Goal: Task Accomplishment & Management: Manage account settings

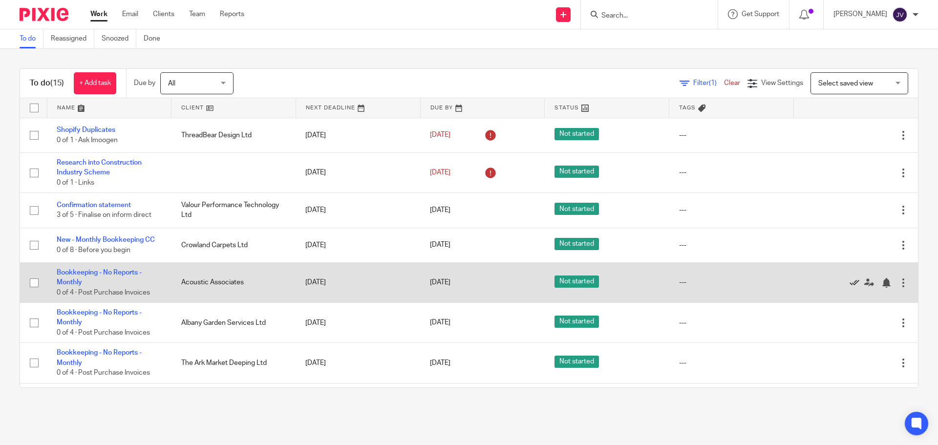
click at [850, 283] on icon at bounding box center [855, 283] width 10 height 10
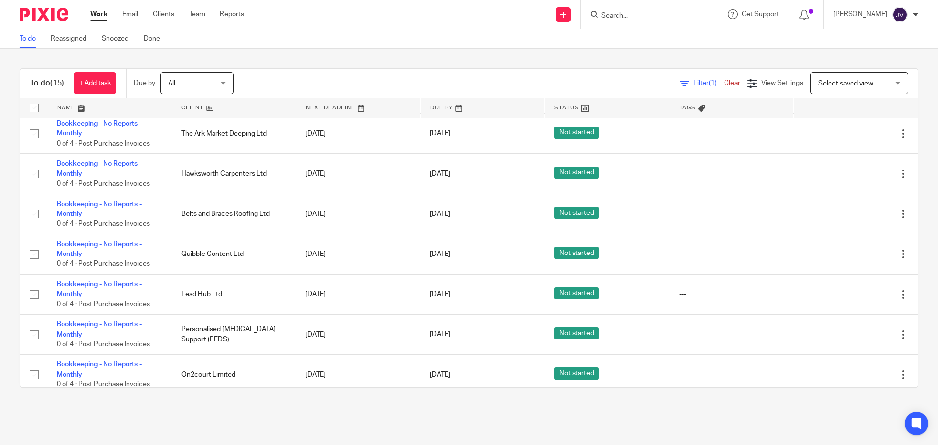
scroll to position [236, 0]
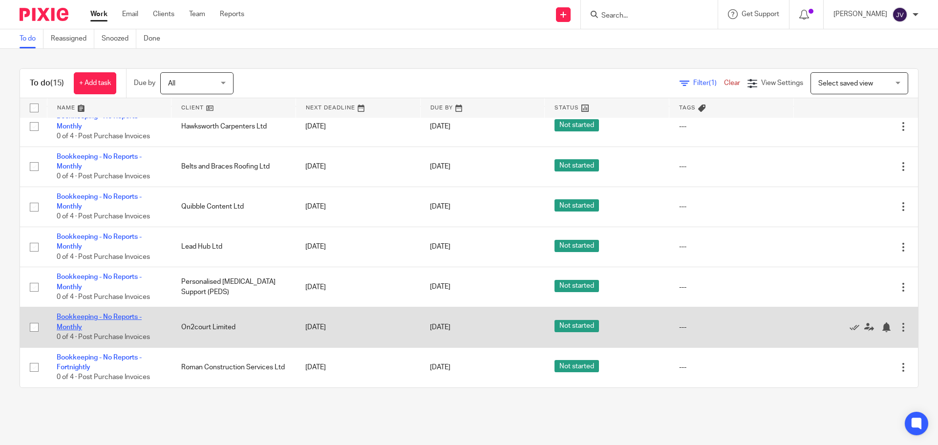
click at [116, 316] on link "Bookkeeping - No Reports - Monthly" at bounding box center [99, 322] width 85 height 17
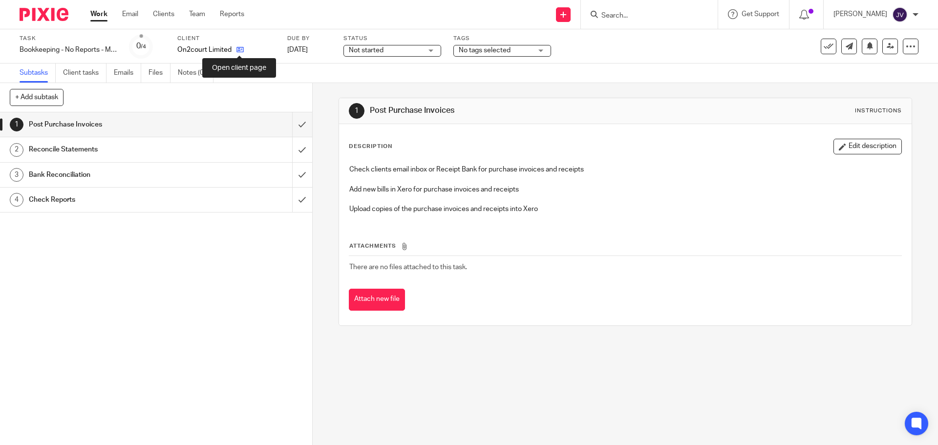
click at [242, 48] on icon at bounding box center [239, 49] width 7 height 7
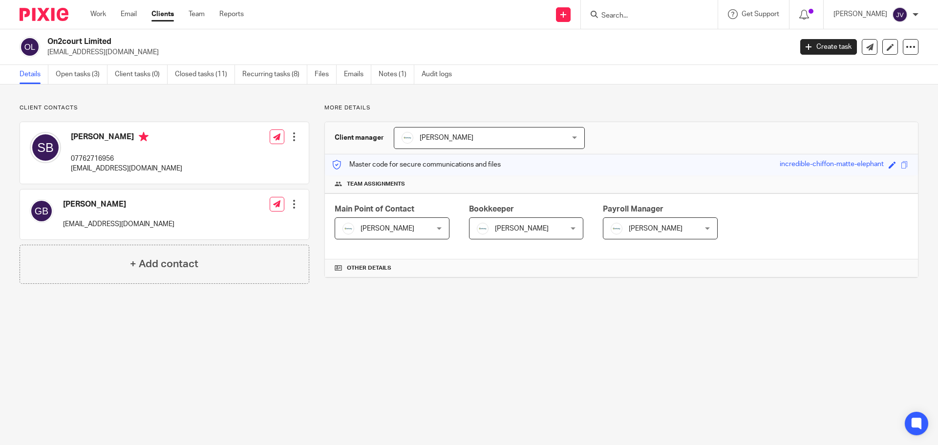
click at [344, 71] on ul "Details Open tasks (3) Client tasks (0) Closed tasks (11) Recurring tasks (8) F…" at bounding box center [243, 74] width 447 height 19
click at [352, 80] on link "Emails" at bounding box center [357, 74] width 27 height 19
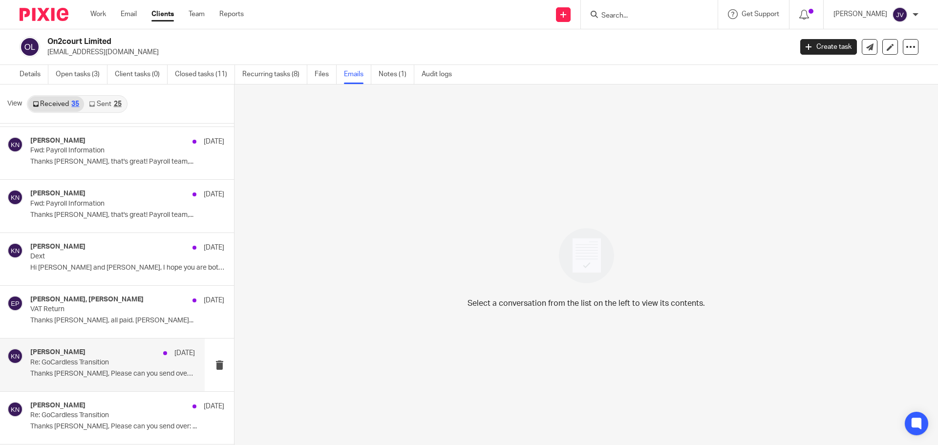
scroll to position [1026, 0]
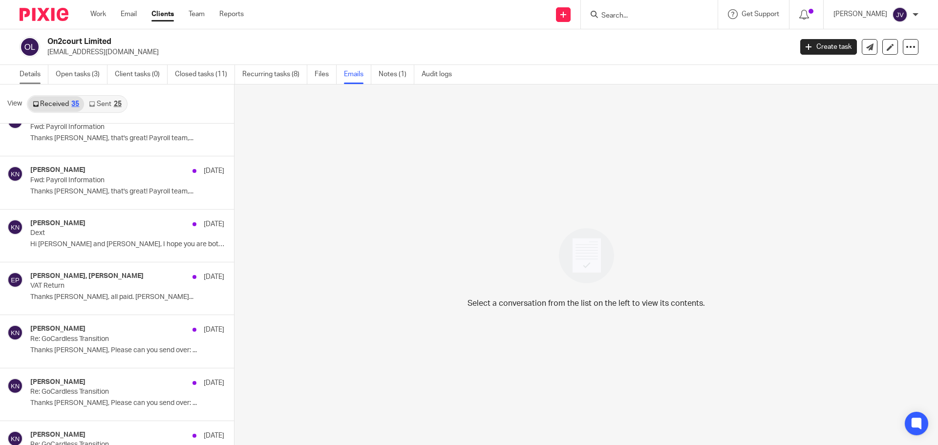
click at [30, 75] on link "Details" at bounding box center [34, 74] width 29 height 19
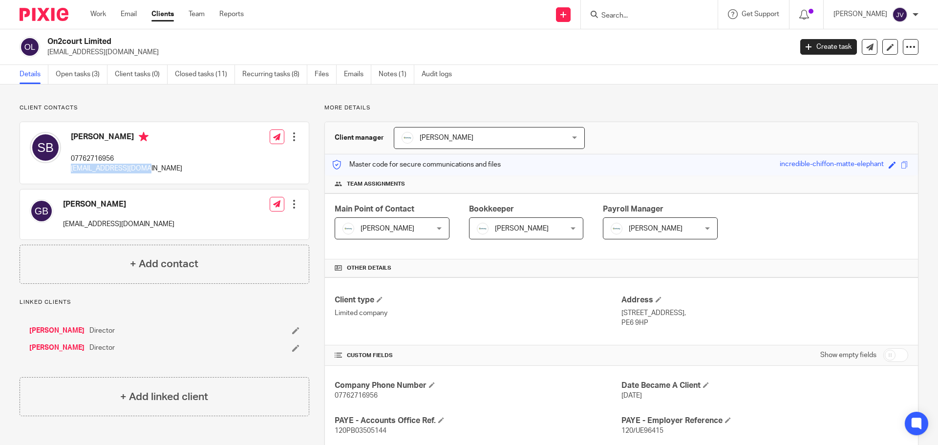
drag, startPoint x: 156, startPoint y: 166, endPoint x: 72, endPoint y: 172, distance: 84.3
click at [72, 172] on div "Simon Bentley 07762716956 simon@on2court.co.uk Edit contact Create client from …" at bounding box center [164, 153] width 289 height 62
copy p "[EMAIL_ADDRESS][DOMAIN_NAME]"
click at [36, 18] on img at bounding box center [44, 14] width 49 height 13
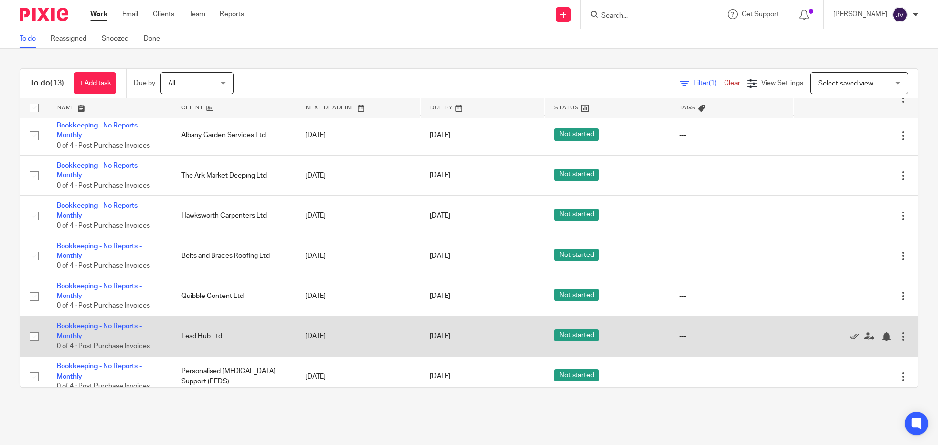
scroll to position [236, 0]
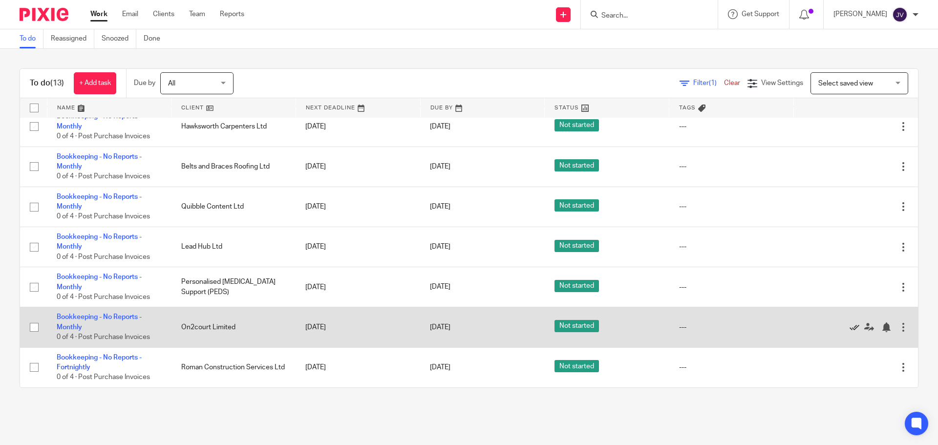
click at [850, 329] on icon at bounding box center [855, 327] width 10 height 10
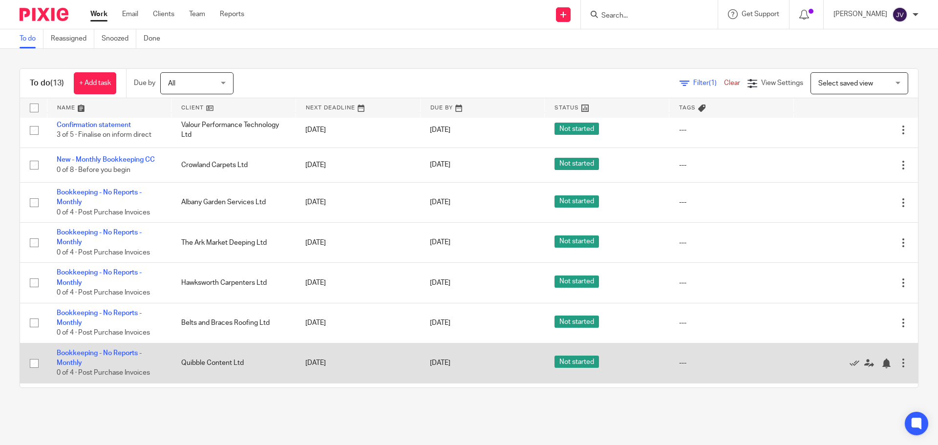
scroll to position [196, 0]
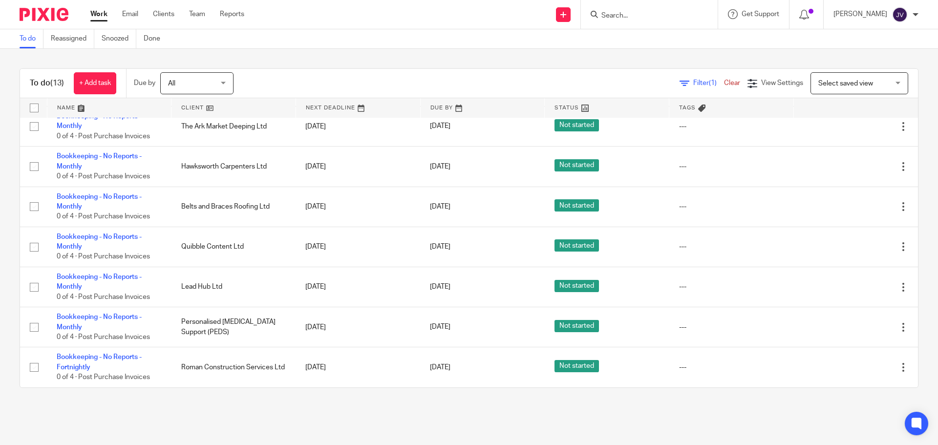
click at [289, 46] on div "To do Reassigned Snoozed Done" at bounding box center [469, 39] width 938 height 20
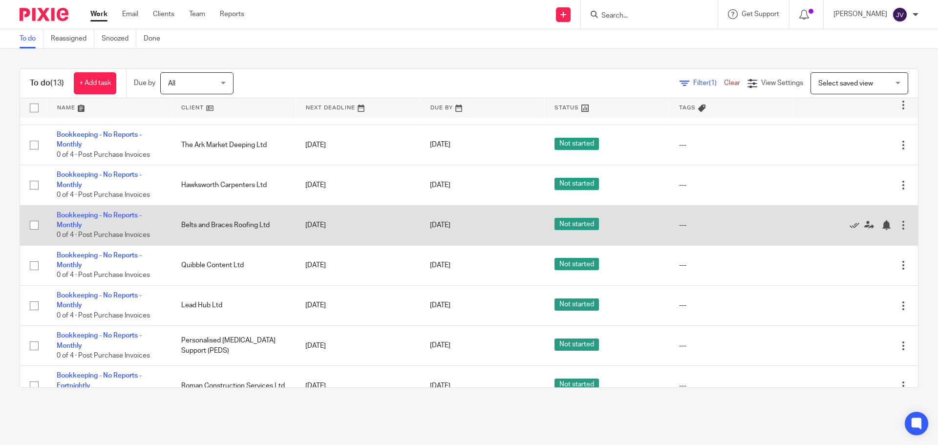
scroll to position [195, 0]
